Goal: Task Accomplishment & Management: Complete application form

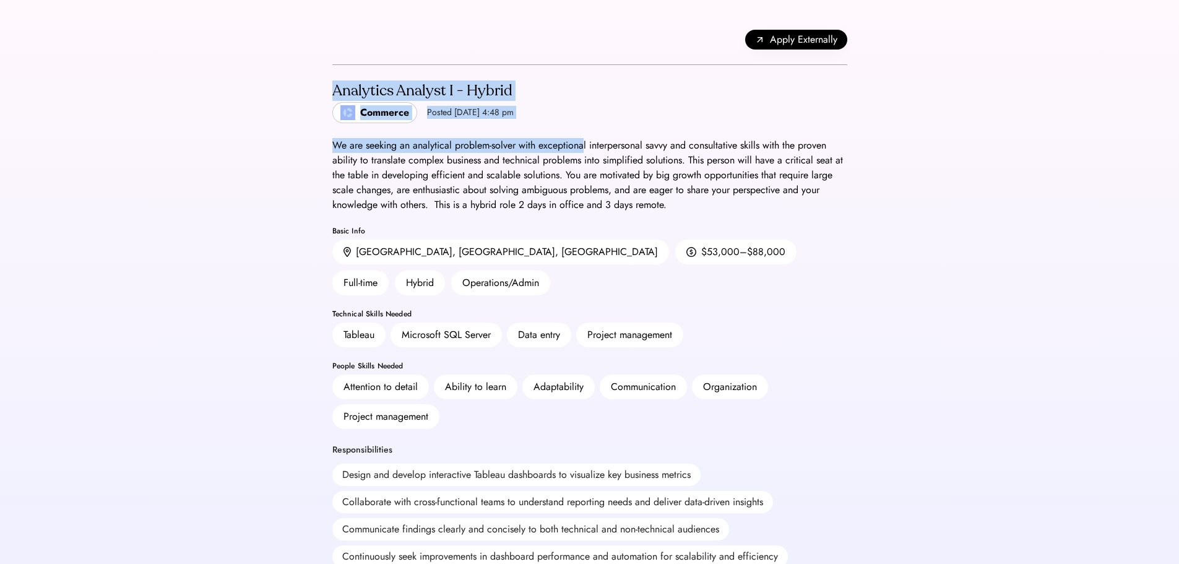
drag, startPoint x: 293, startPoint y: 97, endPoint x: 590, endPoint y: 160, distance: 303.6
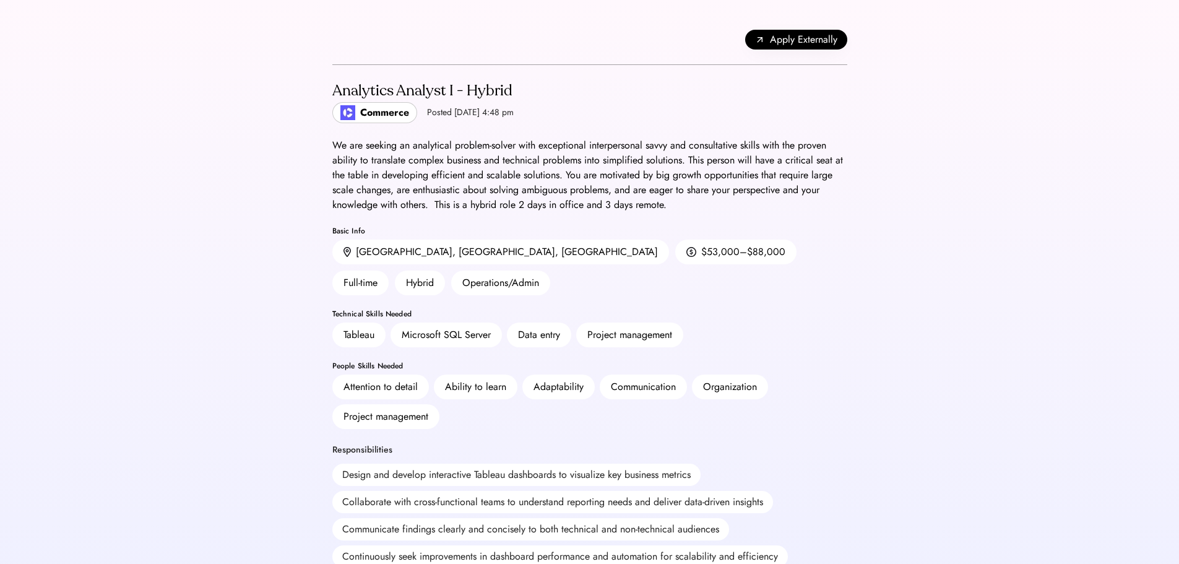
click at [606, 178] on div "We are seeking an analytical problem-solver with exceptional interpersonal savv…" at bounding box center [589, 175] width 515 height 74
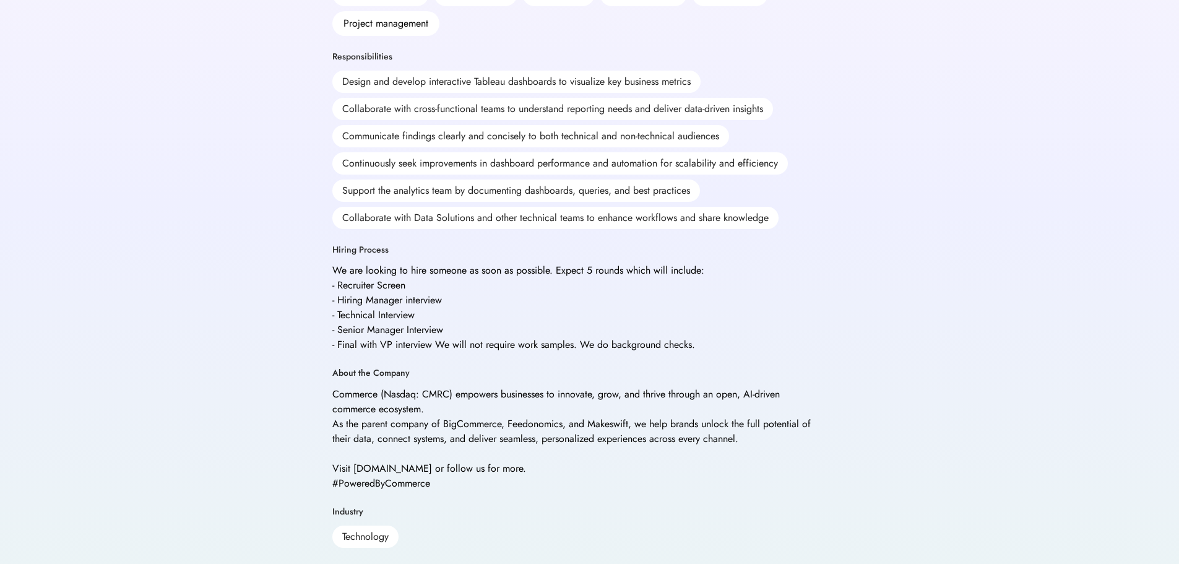
scroll to position [611, 0]
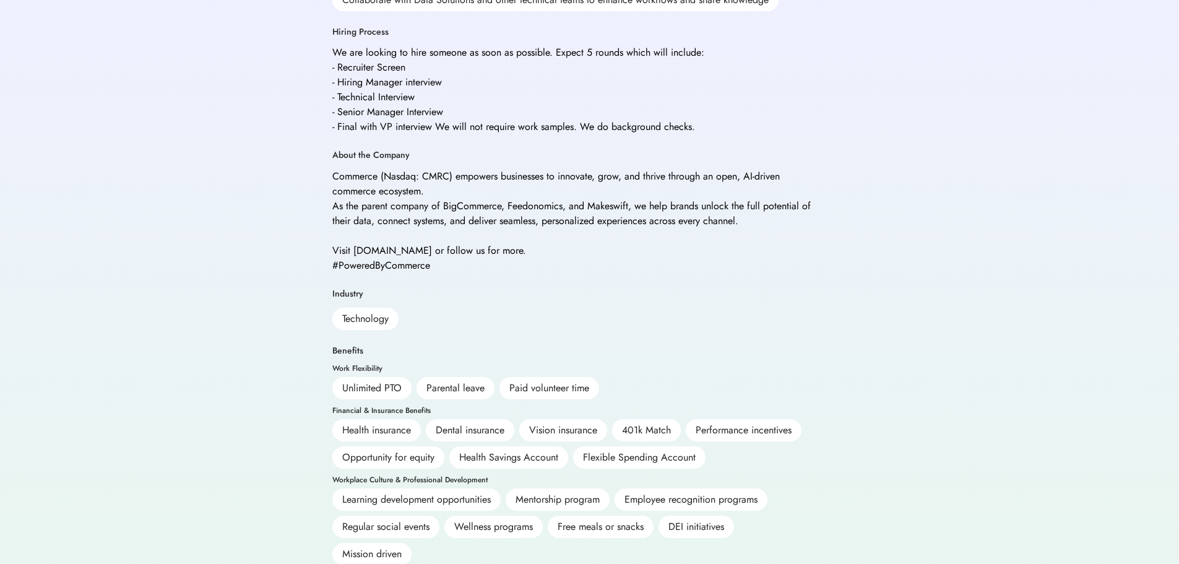
drag, startPoint x: 327, startPoint y: 144, endPoint x: 462, endPoint y: 174, distance: 138.2
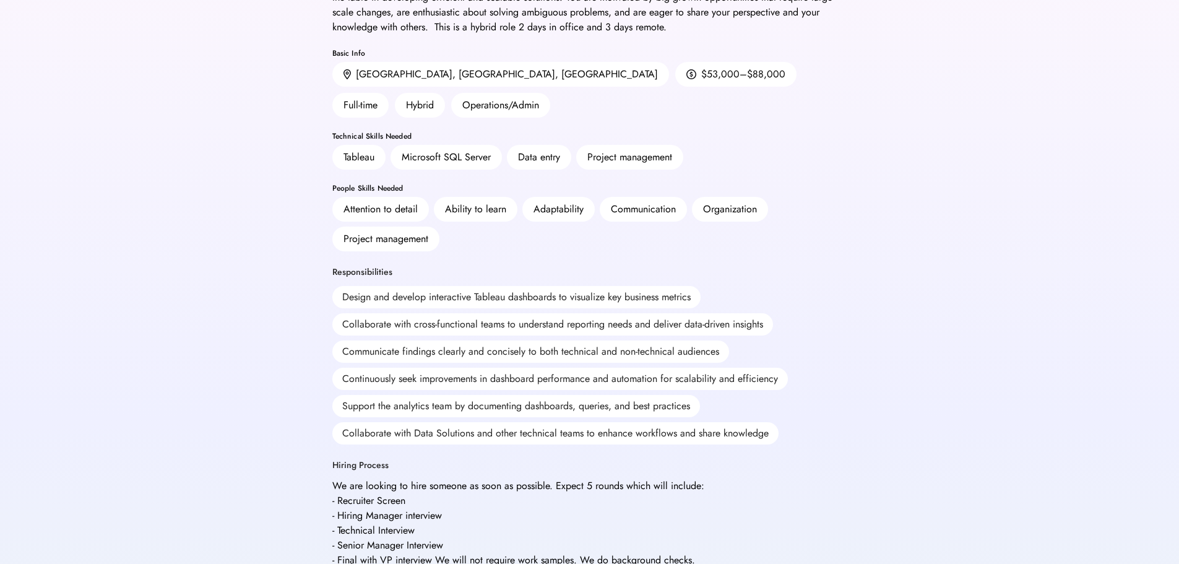
click at [460, 367] on div "Continuously seek improvements in dashboard performance and automation for scal…" at bounding box center [559, 378] width 455 height 22
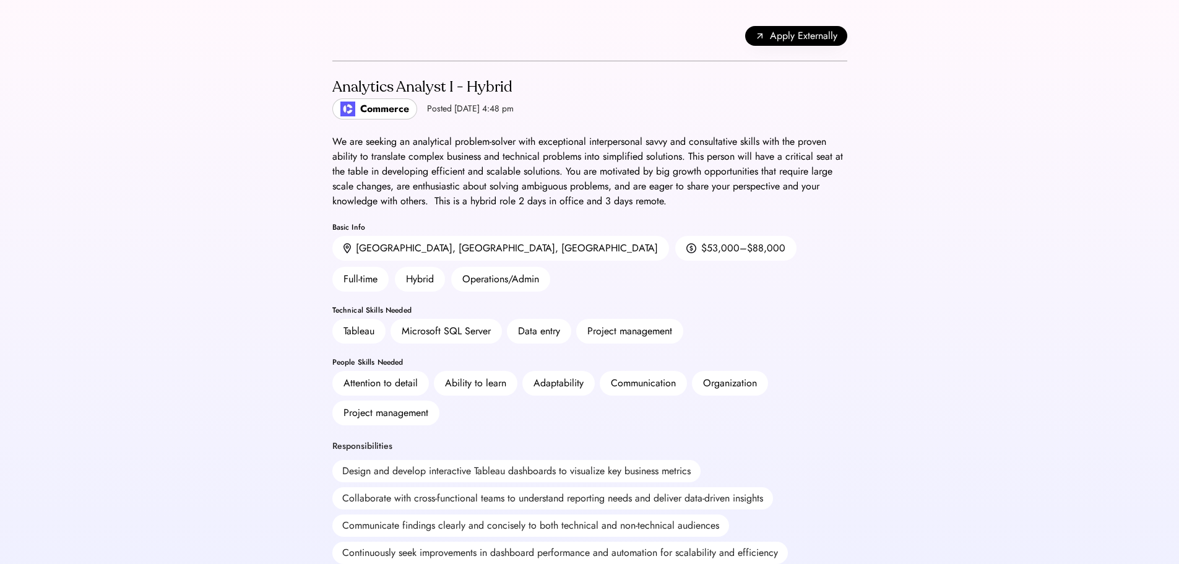
scroll to position [0, 0]
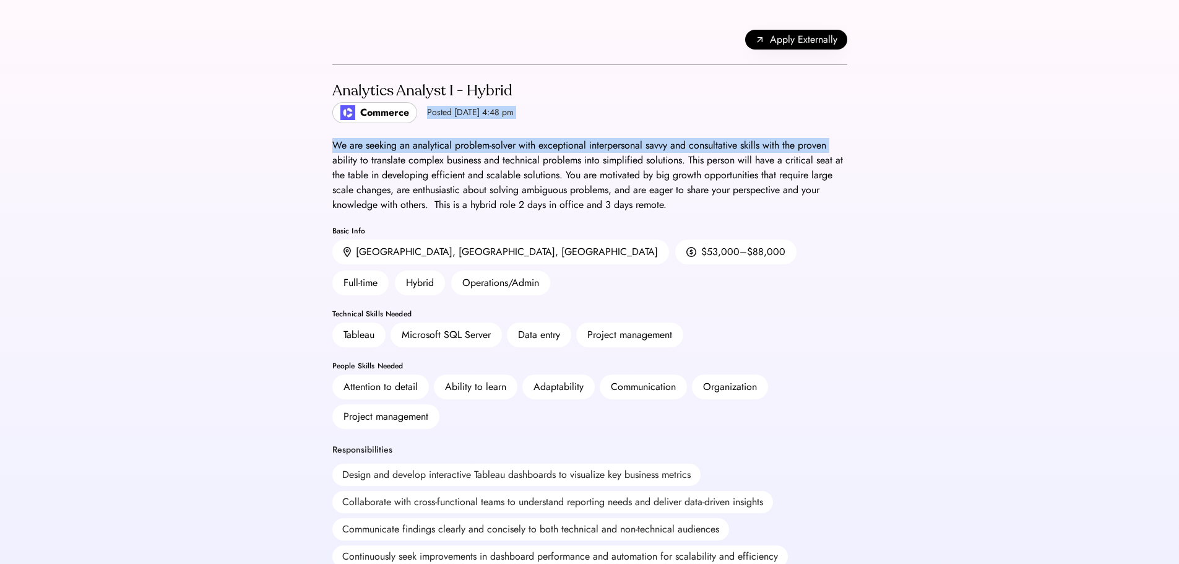
drag, startPoint x: 409, startPoint y: 115, endPoint x: 322, endPoint y: 165, distance: 99.8
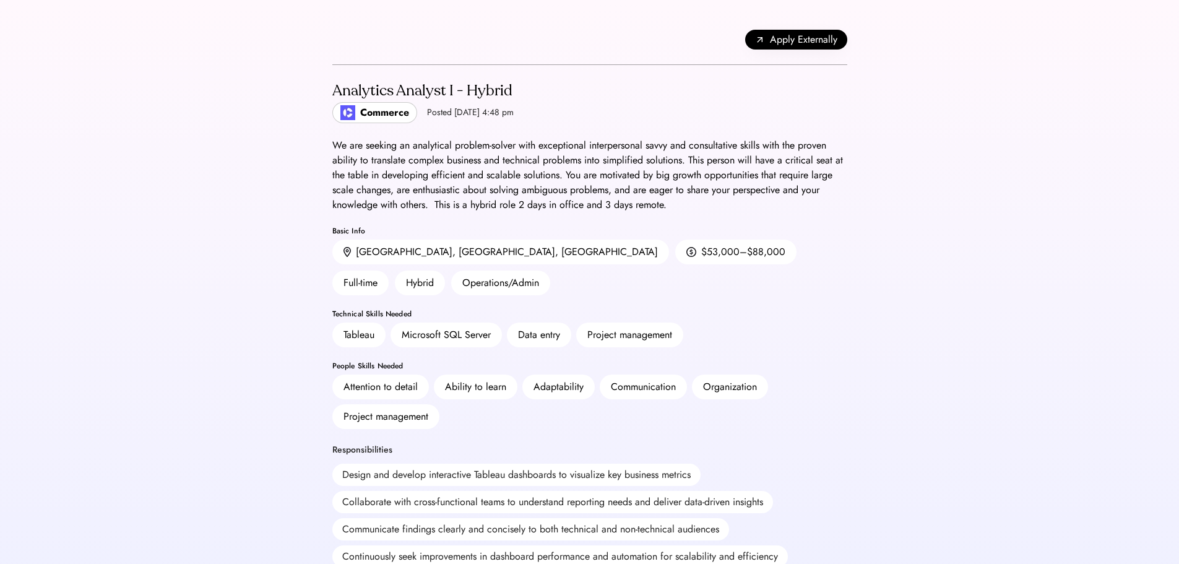
click at [421, 189] on div "We are seeking an analytical problem-solver with exceptional interpersonal savv…" at bounding box center [589, 175] width 515 height 74
click at [800, 38] on span "Apply Externally" at bounding box center [803, 39] width 67 height 15
